Goal: Task Accomplishment & Management: Complete application form

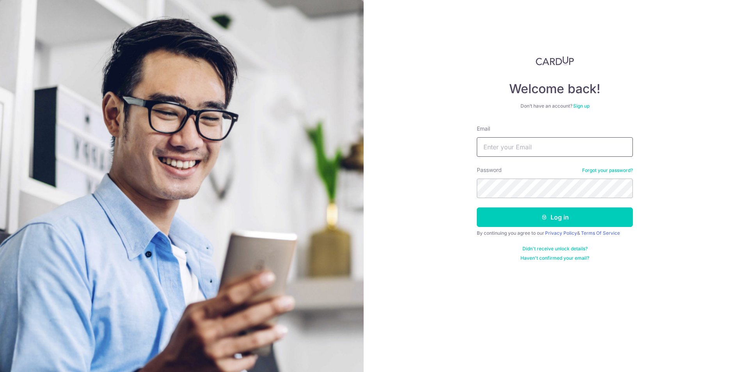
type input "[PERSON_NAME][EMAIL_ADDRESS][DOMAIN_NAME]"
click at [477, 208] on button "Log in" at bounding box center [555, 218] width 156 height 20
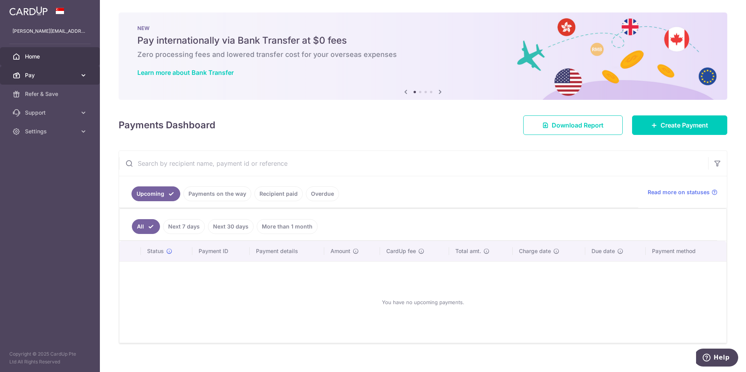
click at [68, 77] on span "Pay" at bounding box center [51, 75] width 52 height 8
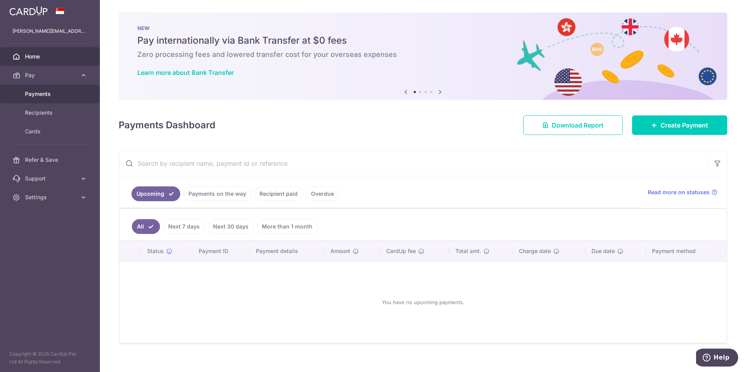
click at [60, 97] on span "Payments" at bounding box center [51, 94] width 52 height 8
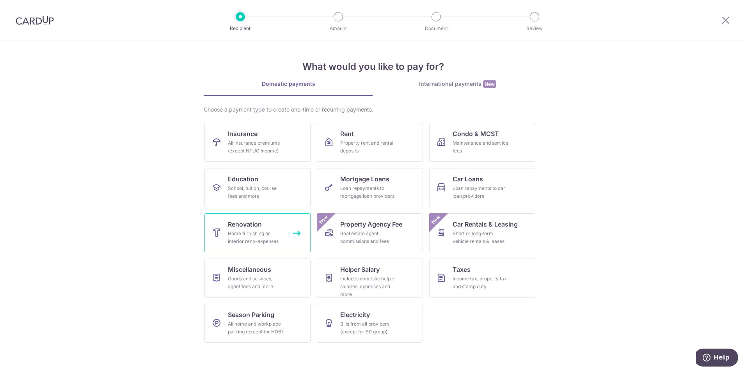
click at [268, 236] on div "Home furnishing or interior reno-expenses" at bounding box center [256, 238] width 56 height 16
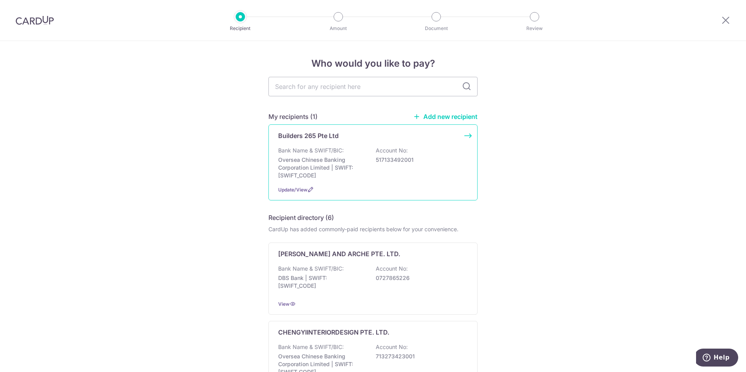
click at [395, 173] on div "Bank Name & SWIFT/BIC: Oversea Chinese Banking Corporation Limited | SWIFT: OCB…" at bounding box center [373, 163] width 190 height 33
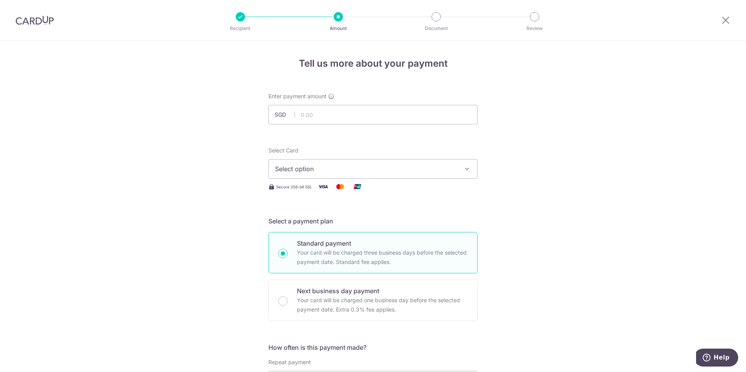
click at [417, 171] on span "Select option" at bounding box center [366, 168] width 182 height 9
click at [404, 225] on span "**** 3565" at bounding box center [373, 224] width 196 height 9
click at [400, 108] on input "text" at bounding box center [373, 115] width 209 height 20
type input "20,000.00"
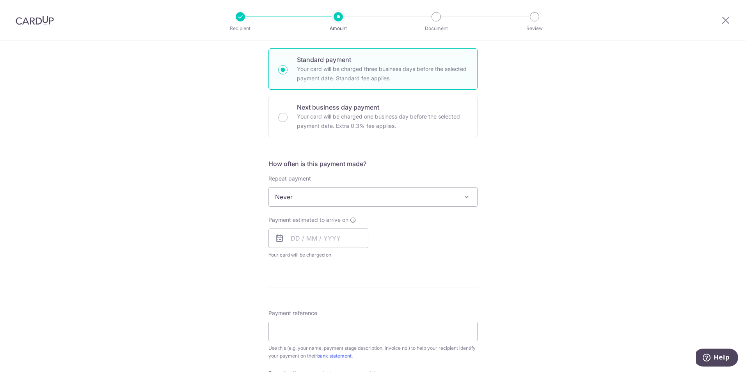
scroll to position [195, 0]
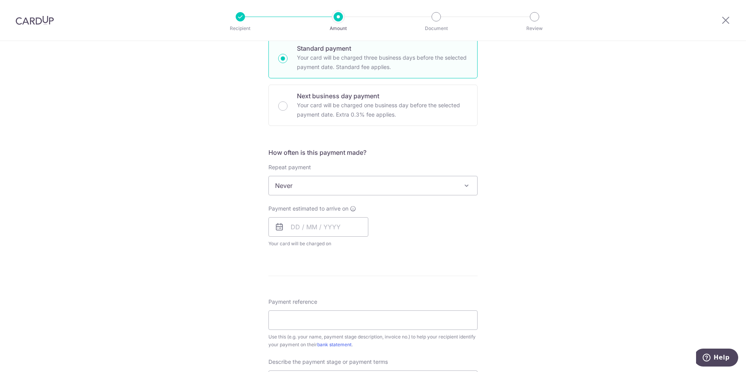
click at [411, 176] on div "Repeat payment Never Every week Every month Every quarter Every half a year Nev…" at bounding box center [373, 180] width 209 height 32
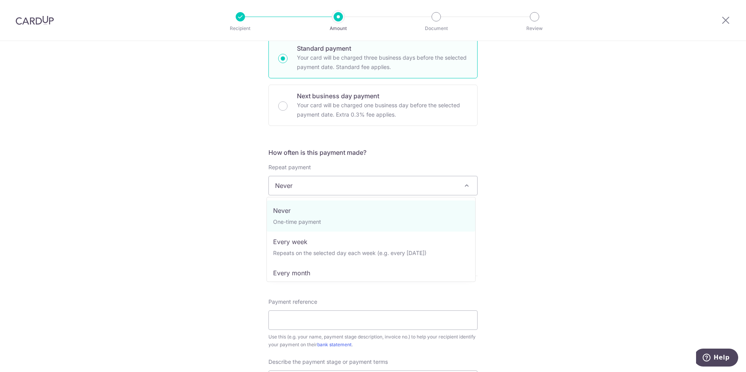
click at [411, 178] on span "Never" at bounding box center [373, 185] width 208 height 19
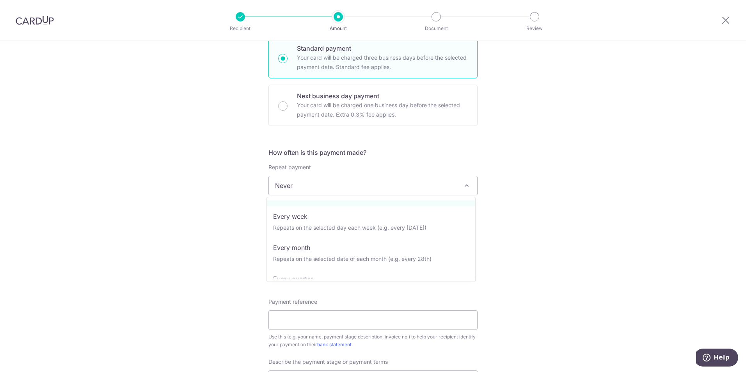
scroll to position [39, 0]
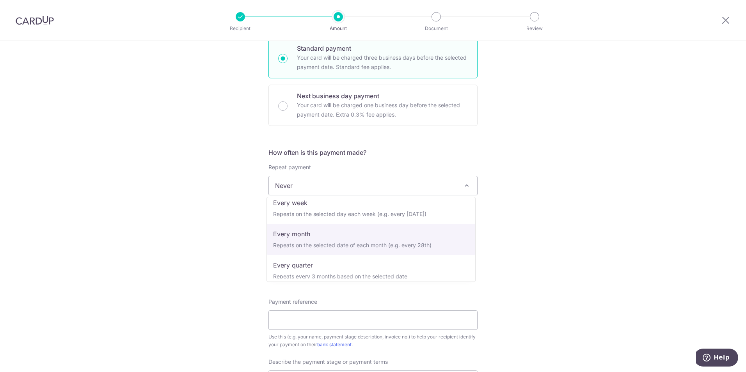
select select "3"
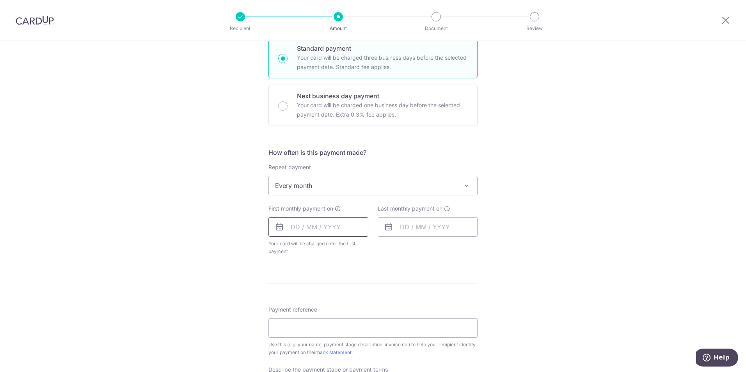
click at [331, 232] on input "text" at bounding box center [319, 227] width 100 height 20
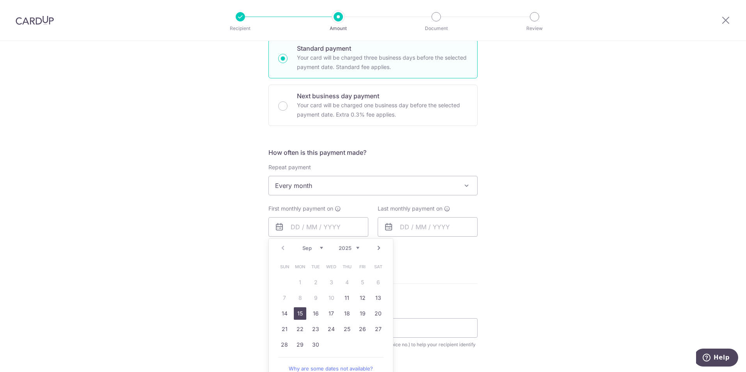
click at [299, 312] on link "15" at bounding box center [300, 314] width 12 height 12
type input "15/09/2025"
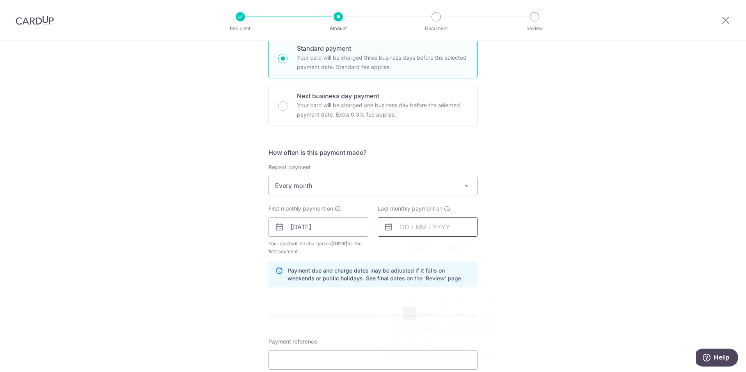
click at [426, 232] on input "text" at bounding box center [428, 227] width 100 height 20
click at [484, 249] on link "Next" at bounding box center [488, 248] width 9 height 9
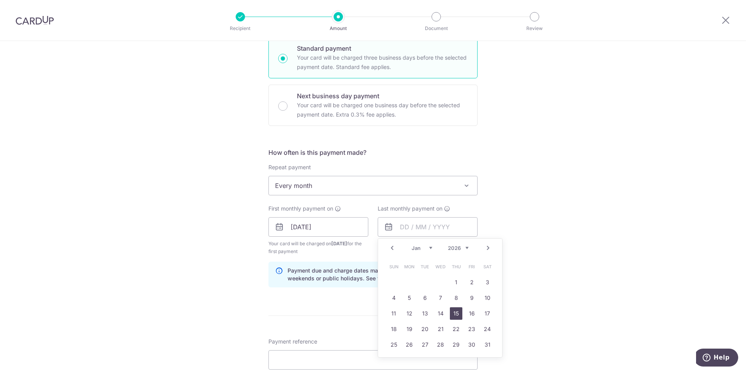
click at [453, 317] on link "15" at bounding box center [456, 314] width 12 height 12
type input "[DATE]"
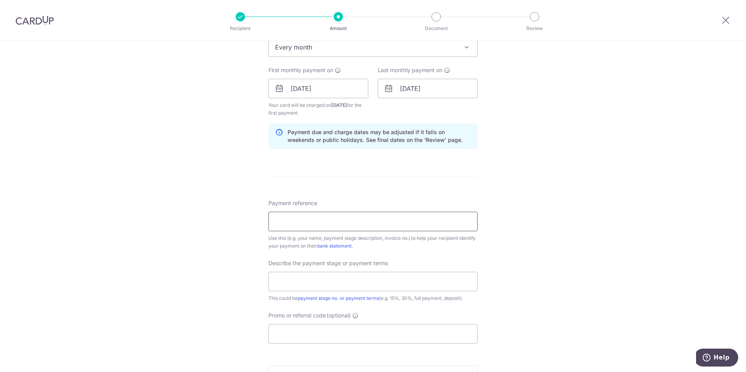
scroll to position [351, 0]
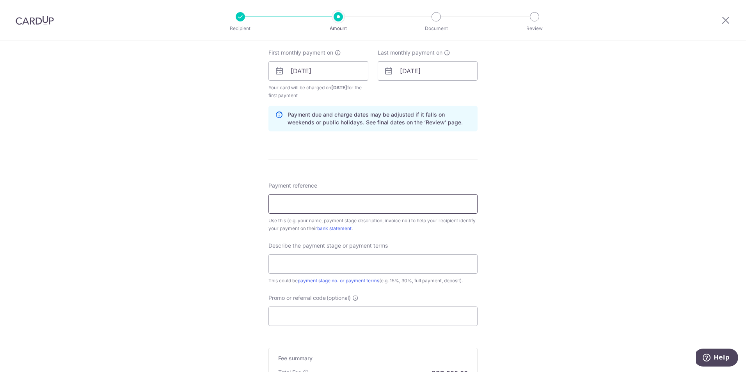
click at [435, 200] on input "Payment reference" at bounding box center [373, 204] width 209 height 20
click at [282, 201] on input "114TK" at bounding box center [373, 204] width 209 height 20
type input "114LLTK"
click at [357, 262] on input "text" at bounding box center [373, 264] width 209 height 20
type input "Interim payment"
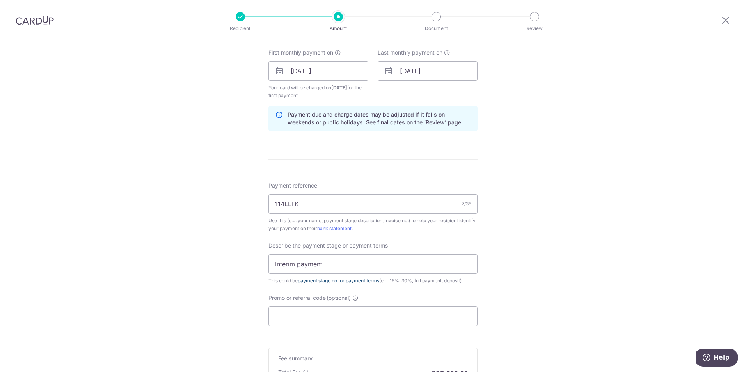
scroll to position [390, 0]
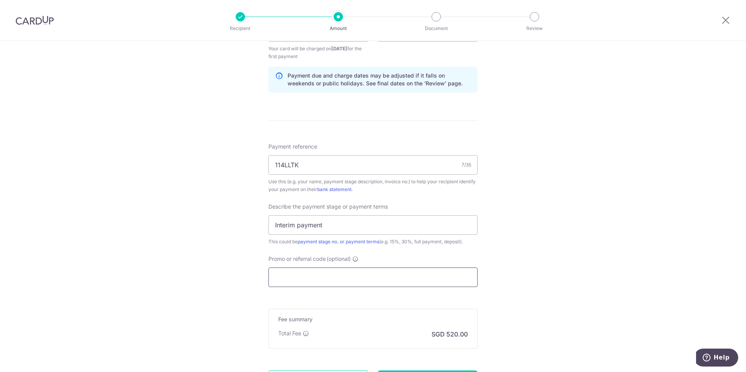
click at [452, 274] on input "Promo or referral code (optional)" at bounding box center [373, 278] width 209 height 20
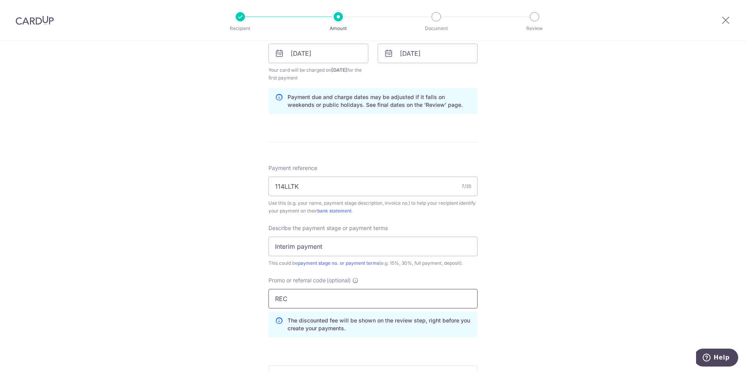
scroll to position [311, 0]
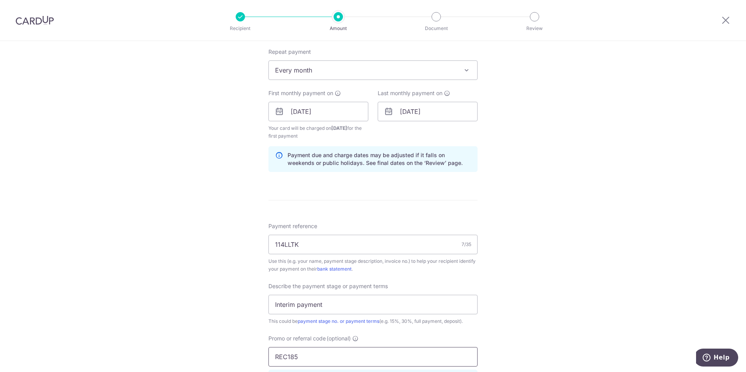
type input "REC185"
click at [581, 227] on div "Tell us more about your payment Enter payment amount SGD 20,000.00 20000.00 Sel…" at bounding box center [373, 146] width 746 height 833
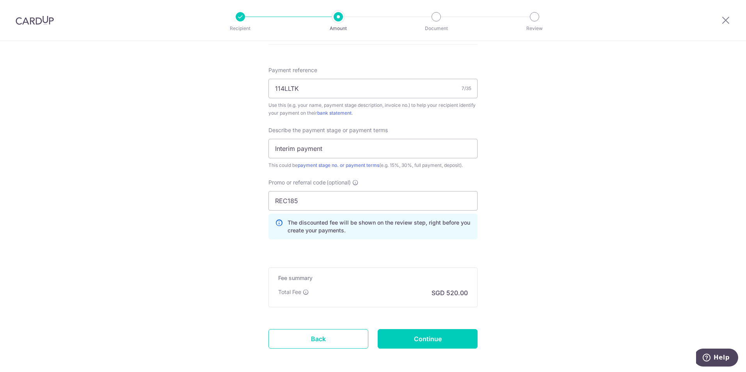
scroll to position [502, 0]
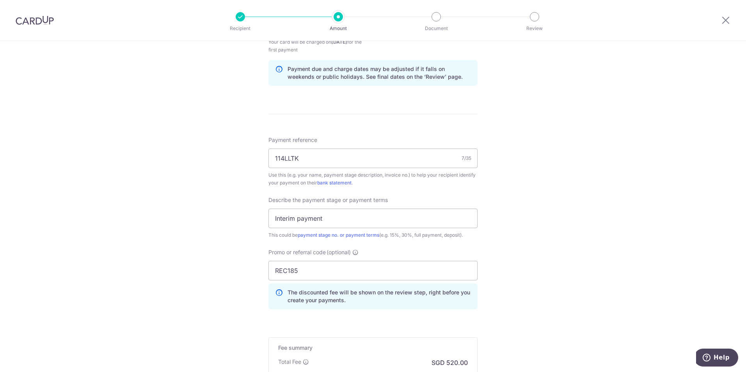
scroll to position [468, 0]
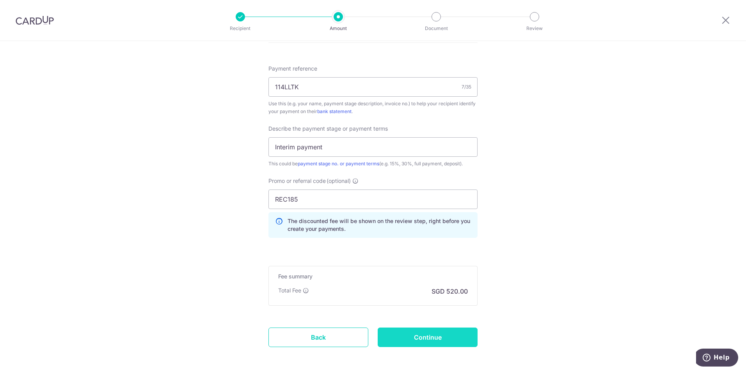
click at [454, 336] on input "Continue" at bounding box center [428, 338] width 100 height 20
type input "Create Schedule"
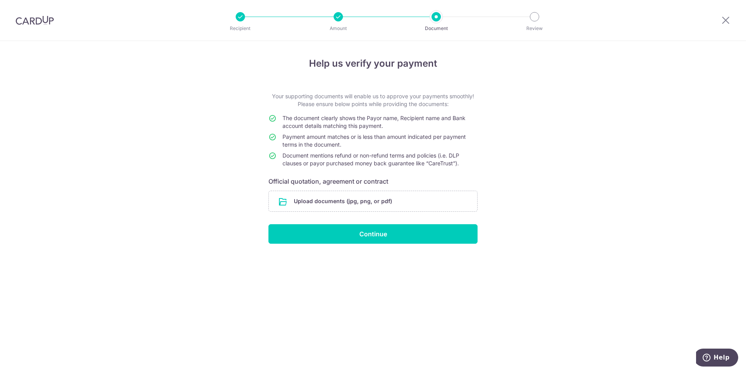
click at [347, 341] on div "Help us verify your payment Your supporting documents will enable us to approve…" at bounding box center [373, 206] width 746 height 331
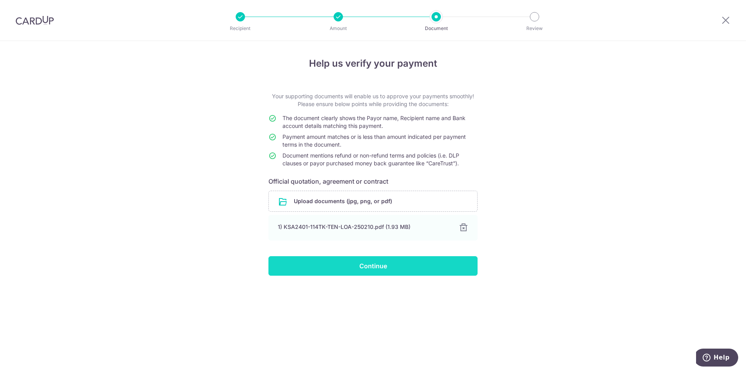
click at [400, 270] on input "Continue" at bounding box center [373, 266] width 209 height 20
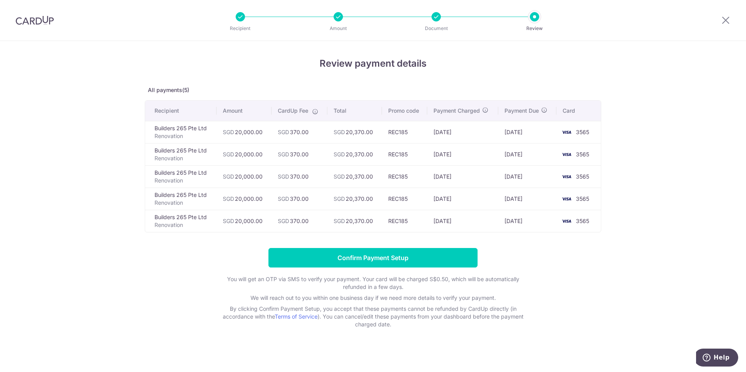
click at [651, 274] on div "Review payment details All payments(5) Recipient Amount CardUp Fee Total Promo …" at bounding box center [373, 208] width 746 height 334
click at [644, 248] on div "Review payment details All payments(5) Recipient Amount CardUp Fee Total Promo …" at bounding box center [373, 208] width 746 height 334
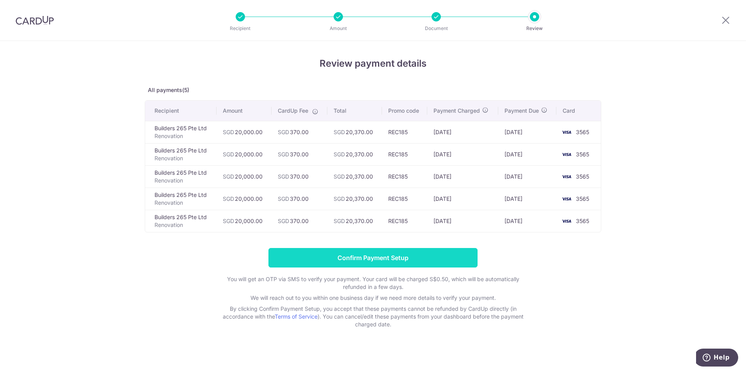
click at [431, 267] on input "Confirm Payment Setup" at bounding box center [373, 258] width 209 height 20
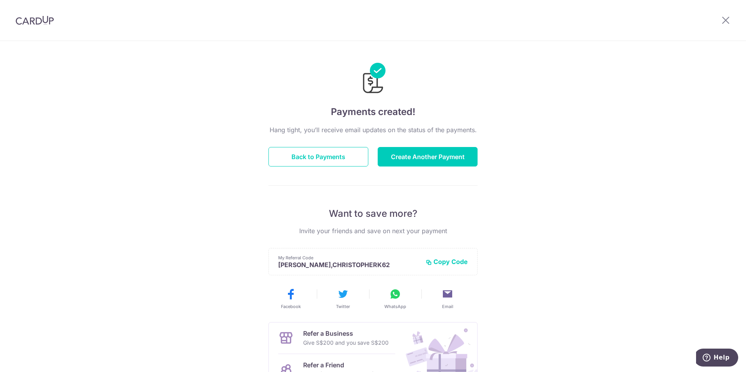
scroll to position [78, 0]
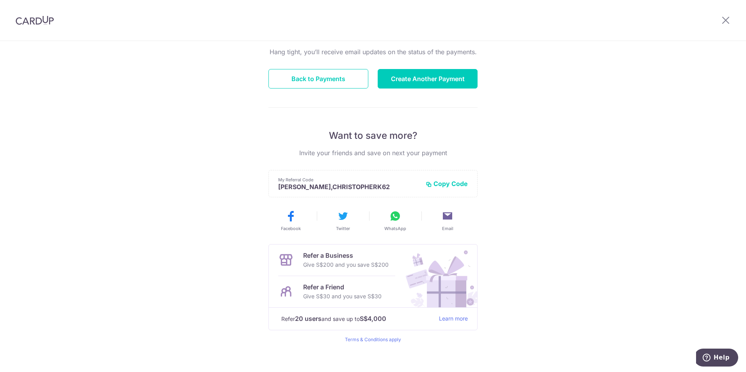
click at [604, 274] on div "Payments created! Hang tight, you’ll receive email updates on the status of the…" at bounding box center [373, 171] width 746 height 417
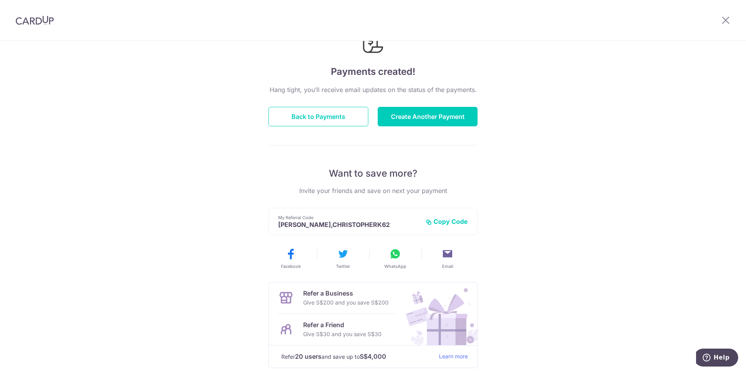
scroll to position [0, 0]
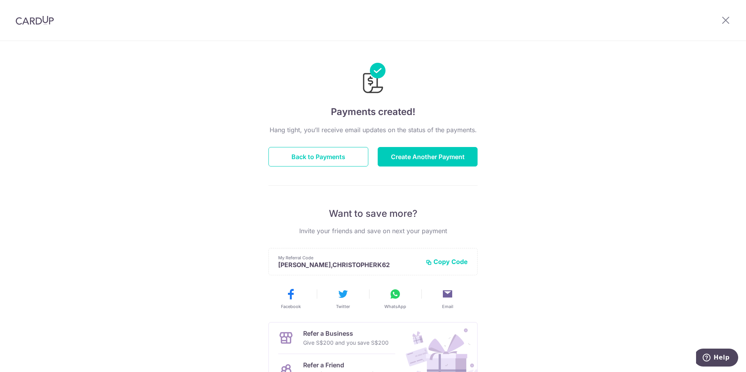
click at [723, 25] on div at bounding box center [726, 20] width 41 height 41
click at [723, 24] on icon at bounding box center [725, 20] width 9 height 10
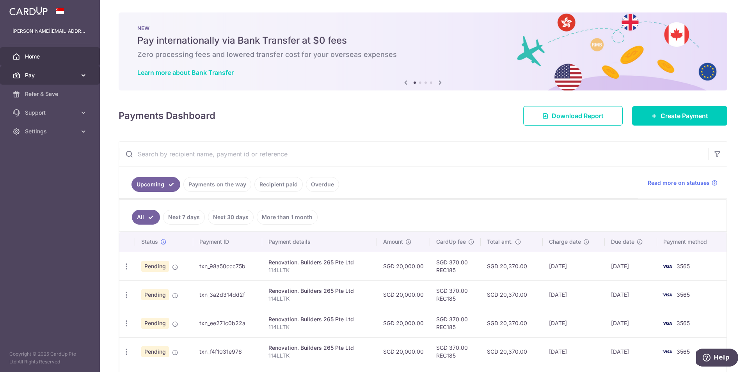
click at [71, 83] on link "Pay" at bounding box center [50, 75] width 100 height 19
click at [71, 82] on link "Pay" at bounding box center [50, 75] width 100 height 19
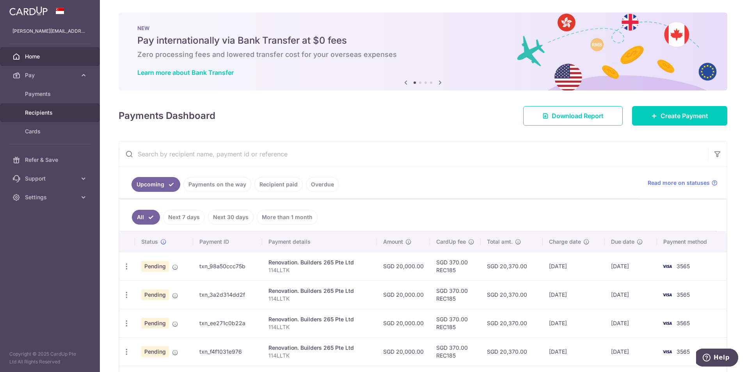
click at [73, 106] on link "Recipients" at bounding box center [50, 112] width 100 height 19
